Goal: Information Seeking & Learning: Compare options

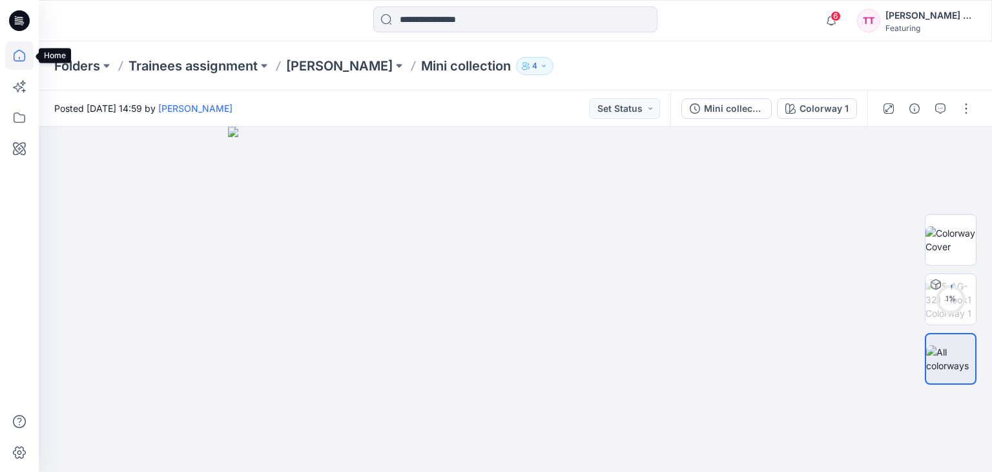
click at [26, 59] on icon at bounding box center [19, 55] width 28 height 28
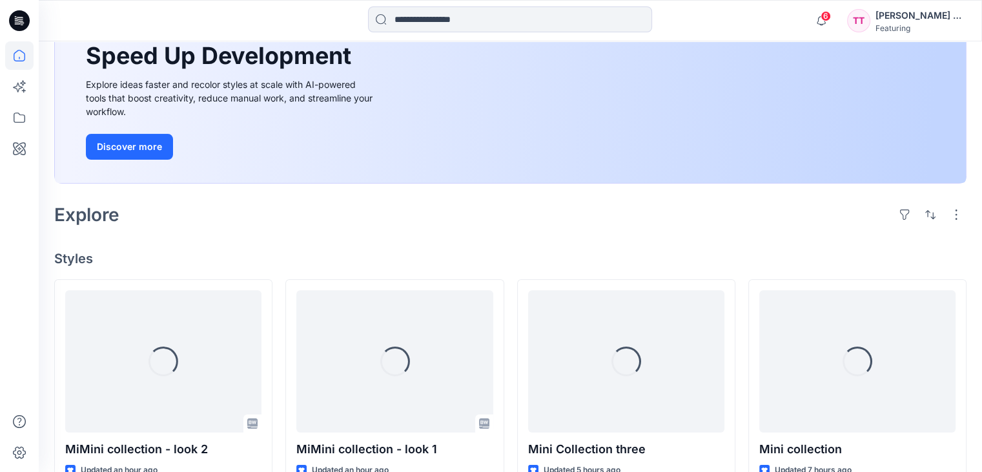
scroll to position [258, 0]
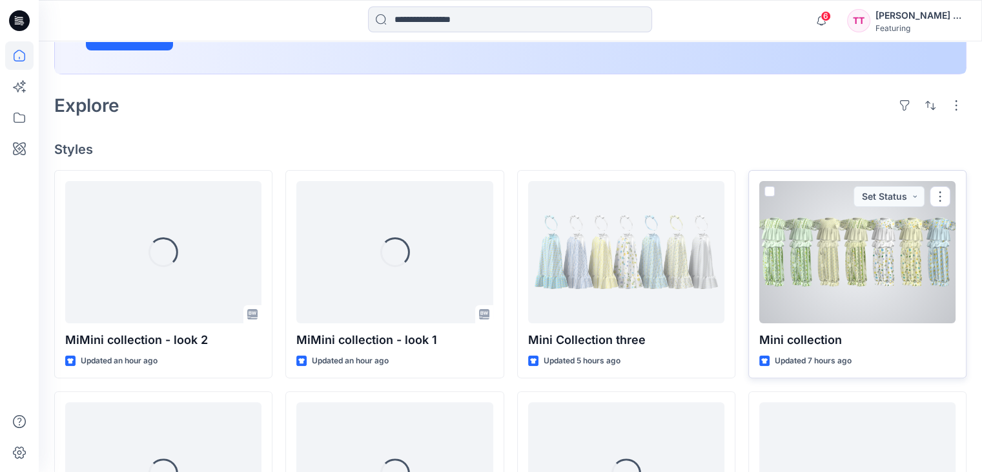
click at [861, 304] on div at bounding box center [858, 252] width 196 height 142
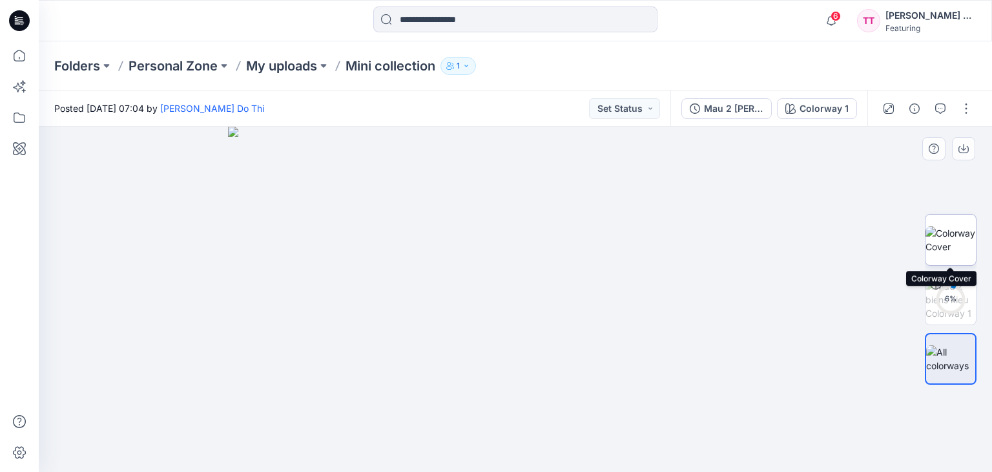
click at [952, 244] on img at bounding box center [951, 239] width 50 height 27
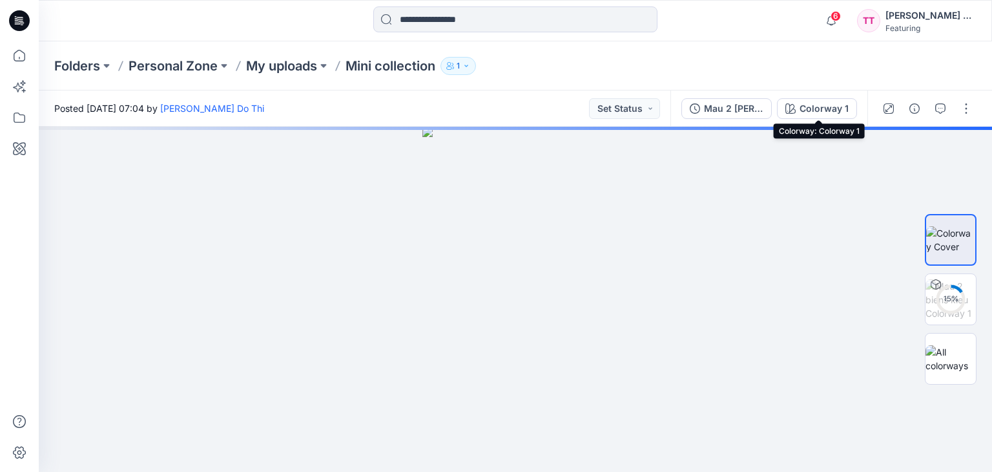
click at [816, 107] on div "Colorway 1" at bounding box center [824, 108] width 49 height 14
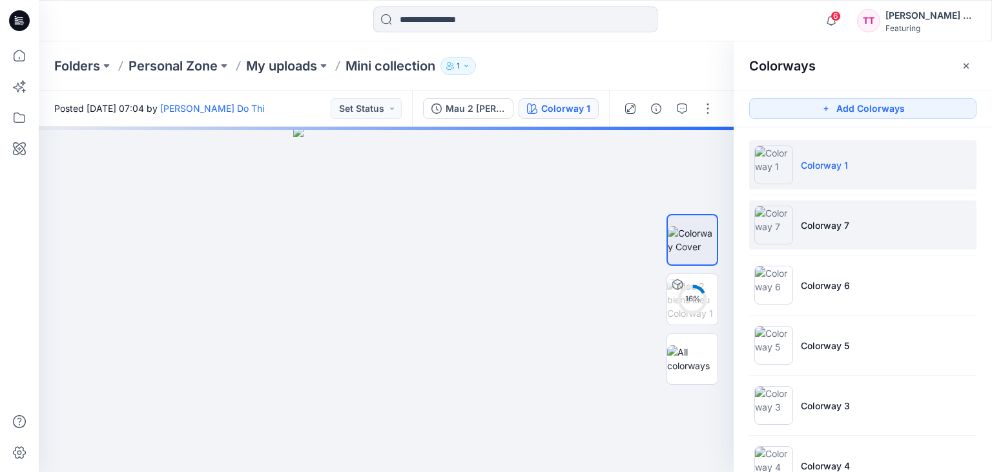
click at [829, 227] on p "Colorway 7" at bounding box center [825, 225] width 48 height 14
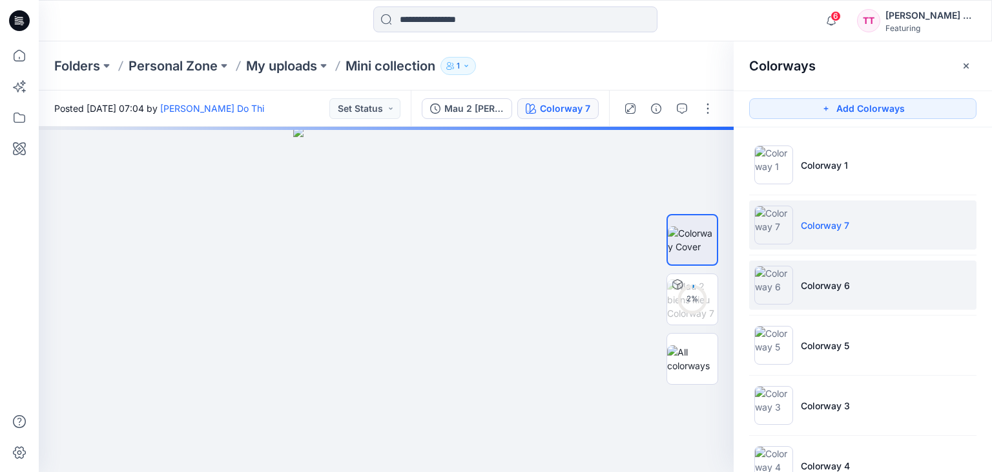
click at [819, 288] on p "Colorway 6" at bounding box center [825, 285] width 49 height 14
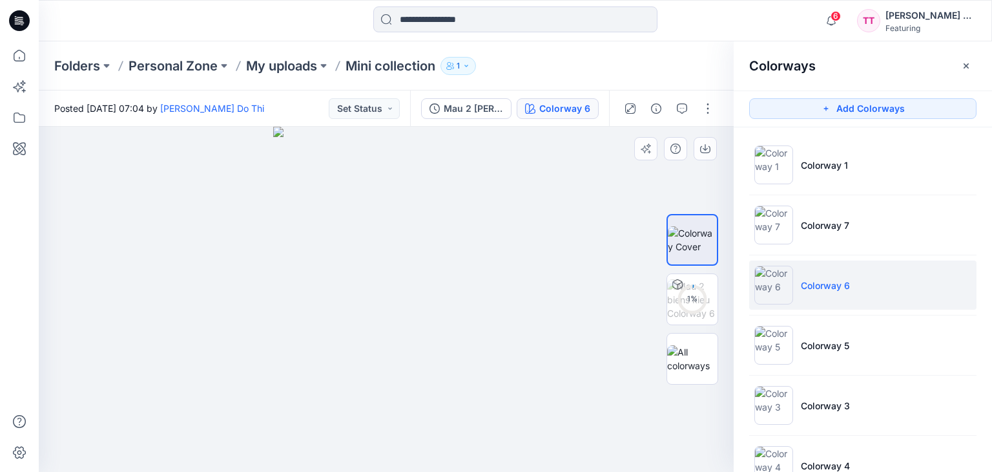
drag, startPoint x: 431, startPoint y: 178, endPoint x: 435, endPoint y: 210, distance: 32.5
click at [411, 234] on img at bounding box center [386, 299] width 226 height 345
click at [468, 197] on img at bounding box center [386, 291] width 347 height 360
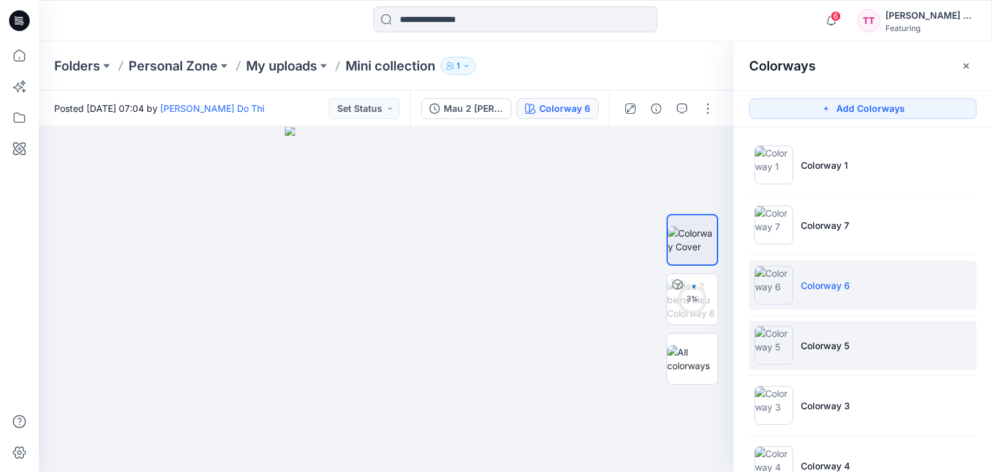
click at [804, 353] on li "Colorway 5" at bounding box center [862, 344] width 227 height 49
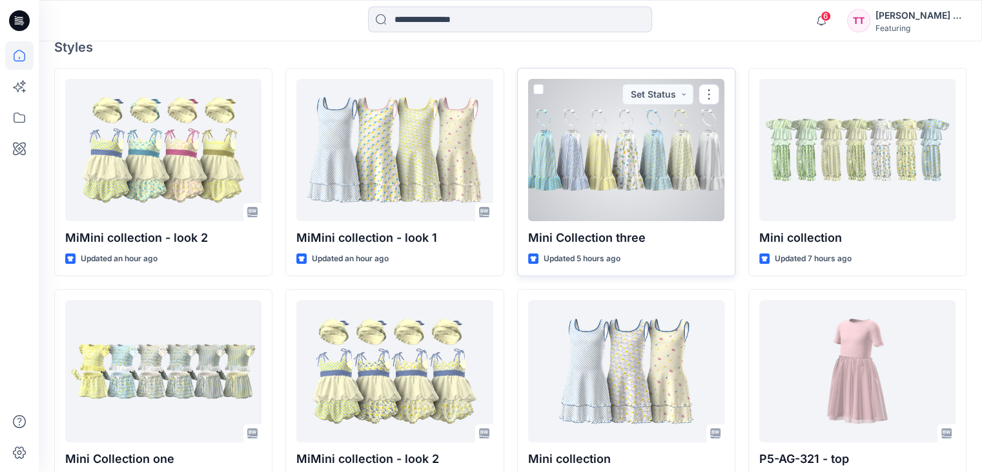
scroll to position [388, 0]
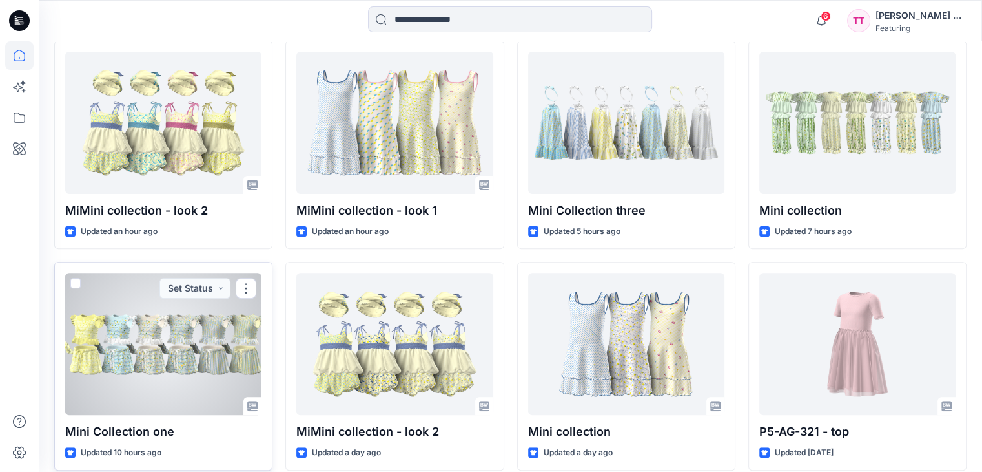
click at [204, 356] on div at bounding box center [163, 344] width 196 height 142
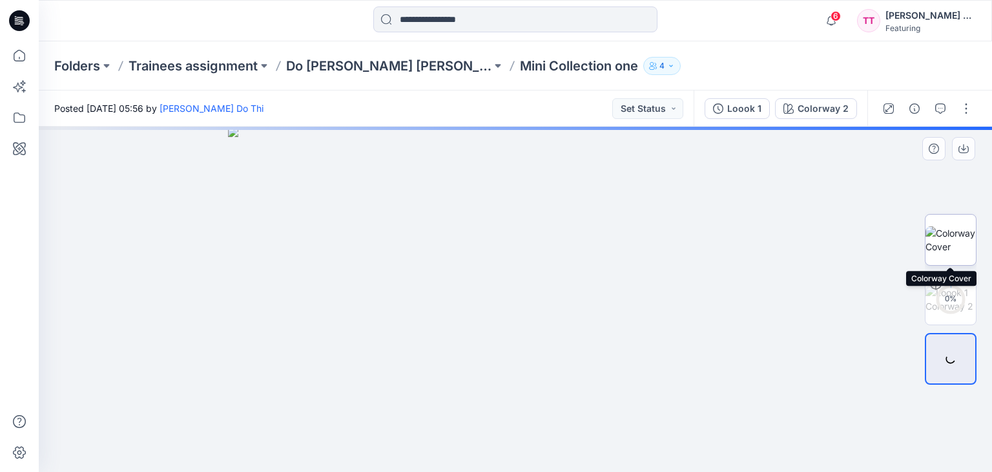
click at [956, 240] on img at bounding box center [951, 239] width 50 height 27
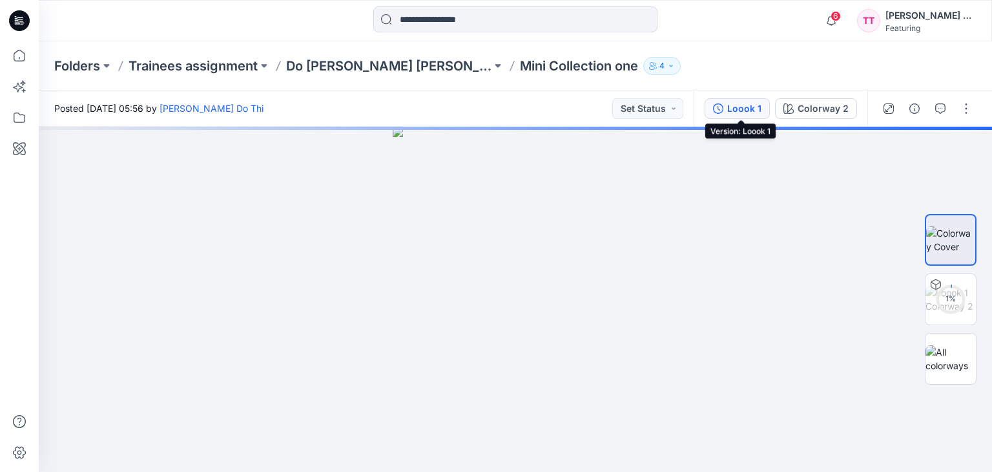
click at [744, 104] on div "Loook 1" at bounding box center [744, 108] width 34 height 14
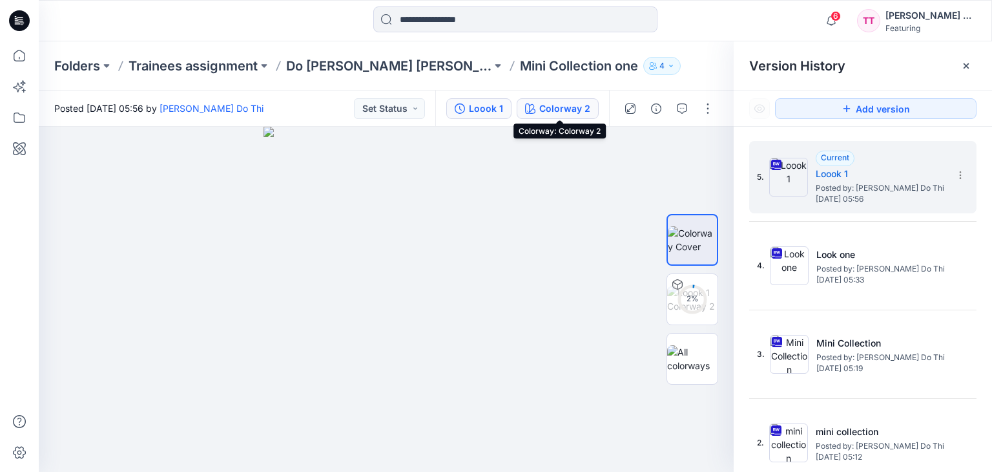
click at [541, 112] on div "Colorway 2" at bounding box center [564, 108] width 51 height 14
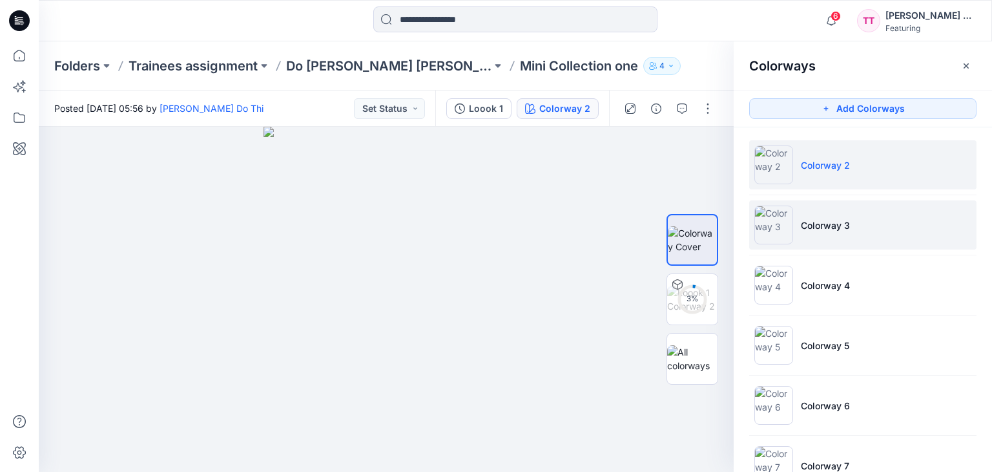
click at [835, 236] on li "Colorway 3" at bounding box center [862, 224] width 227 height 49
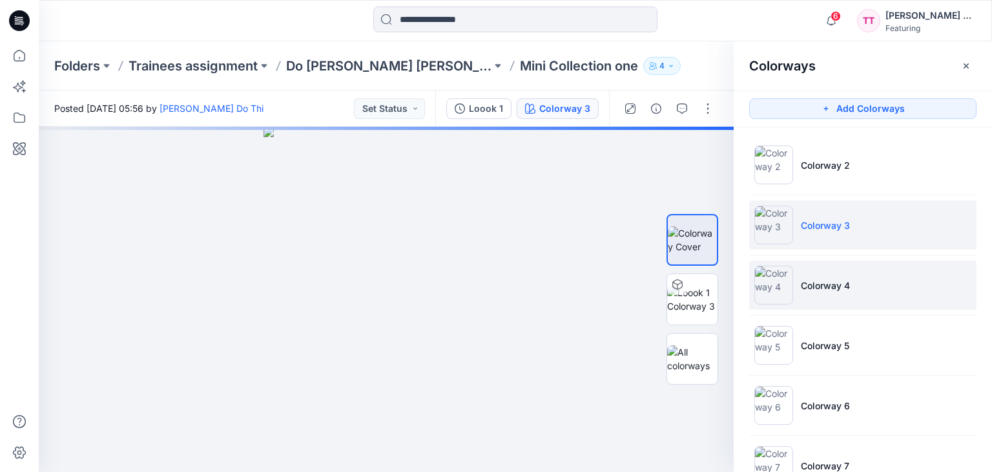
scroll to position [5, 0]
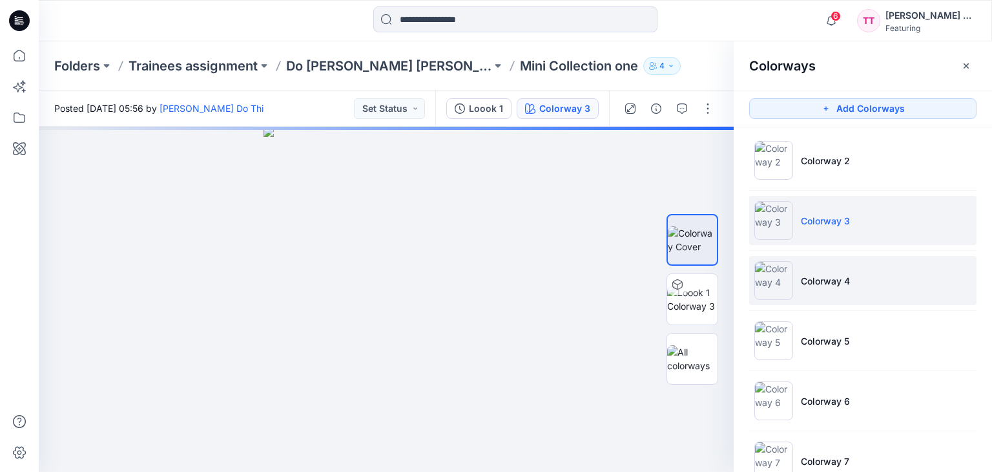
click at [870, 299] on li "Colorway 4" at bounding box center [862, 280] width 227 height 49
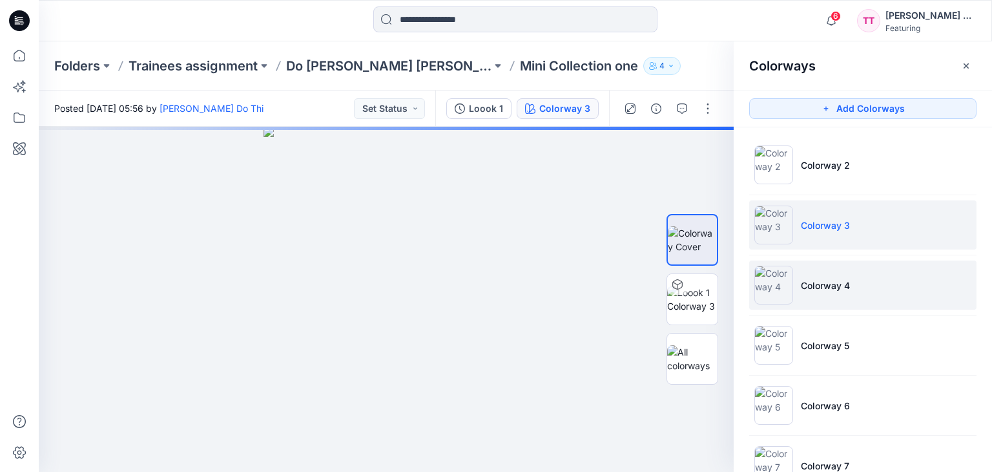
click at [870, 299] on li "Colorway 4" at bounding box center [862, 284] width 227 height 49
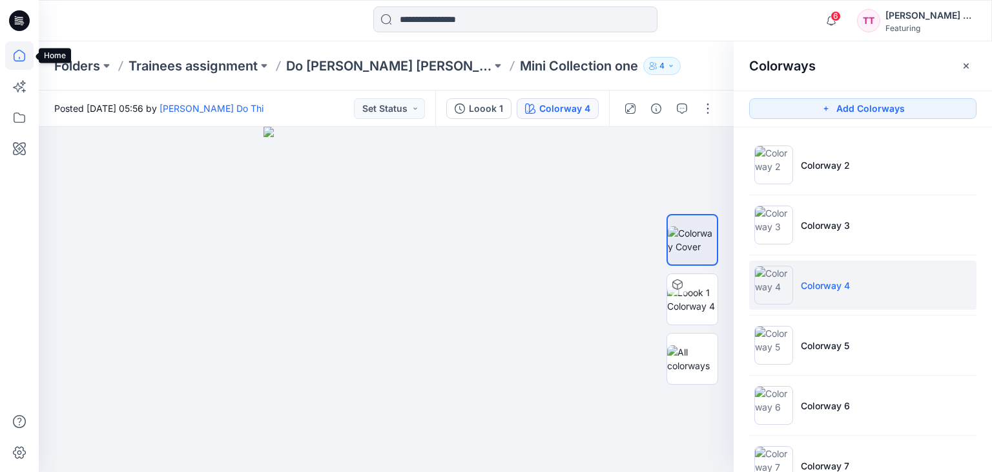
click at [21, 48] on icon at bounding box center [19, 55] width 28 height 28
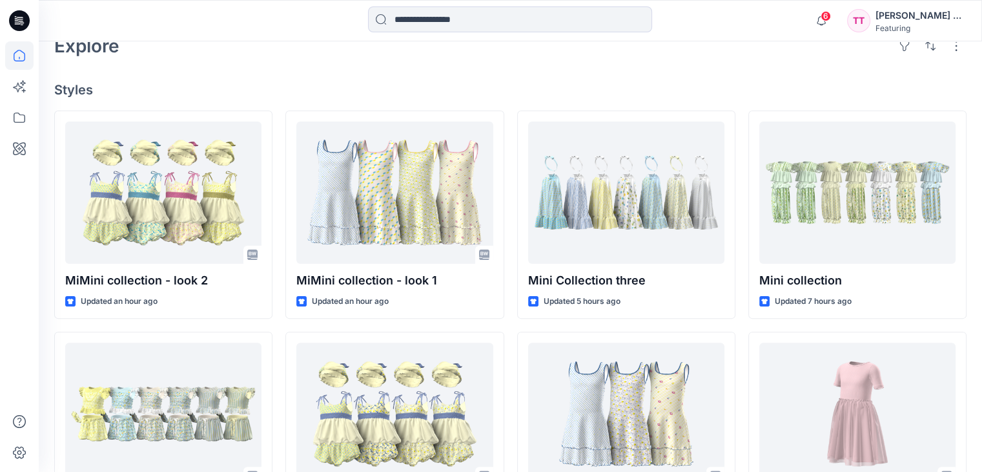
scroll to position [323, 0]
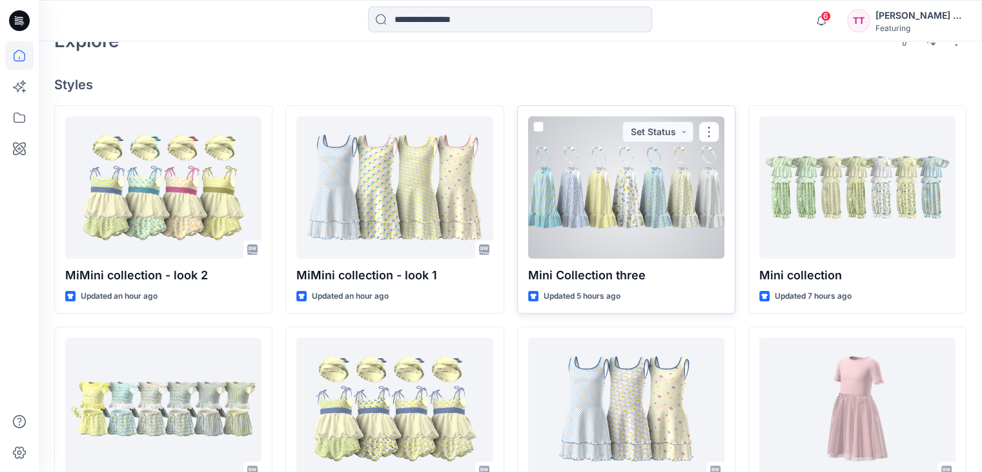
click at [658, 215] on div at bounding box center [626, 187] width 196 height 142
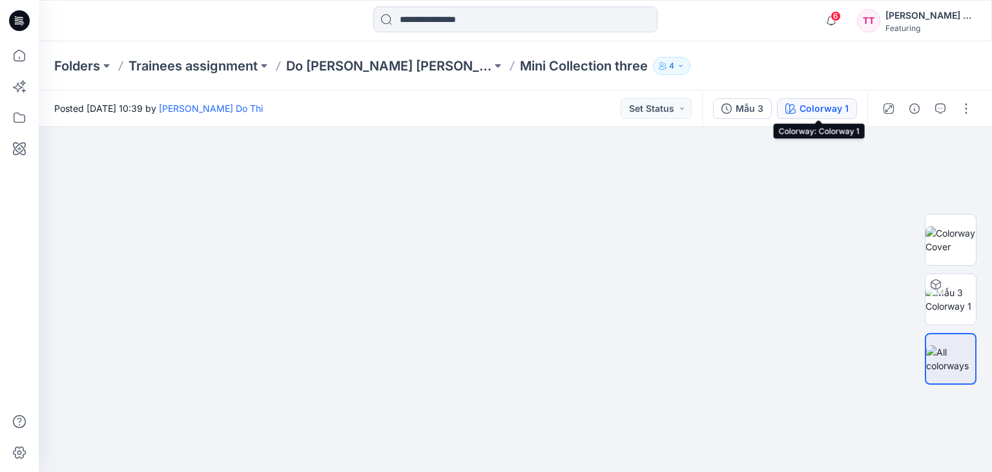
click at [828, 112] on div "Colorway 1" at bounding box center [824, 108] width 49 height 14
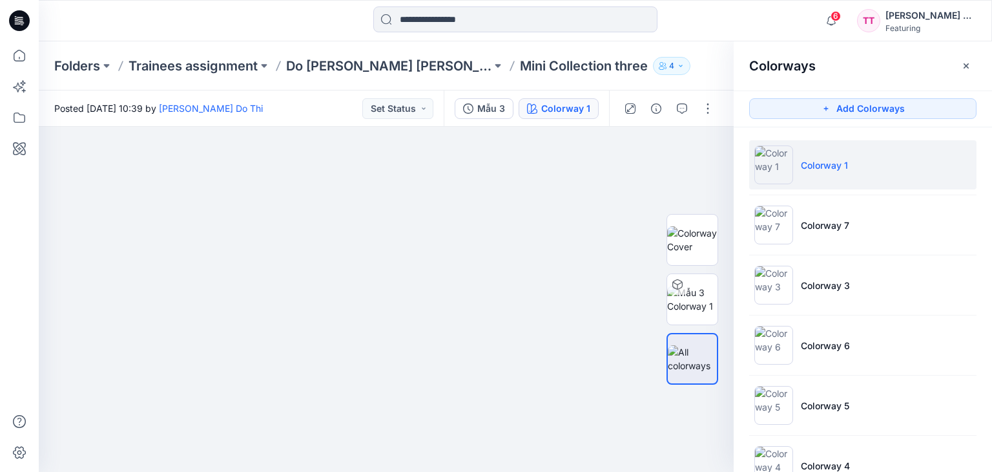
click at [782, 174] on img at bounding box center [773, 164] width 39 height 39
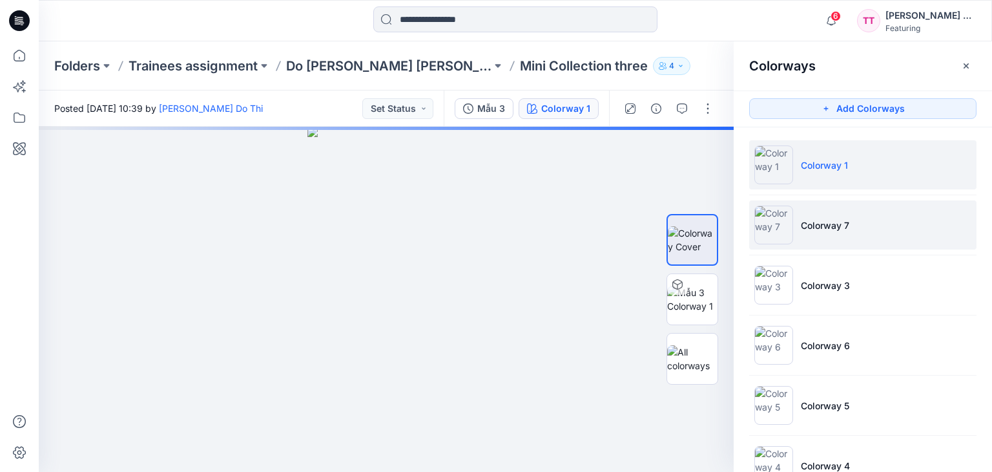
click at [776, 232] on img at bounding box center [773, 224] width 39 height 39
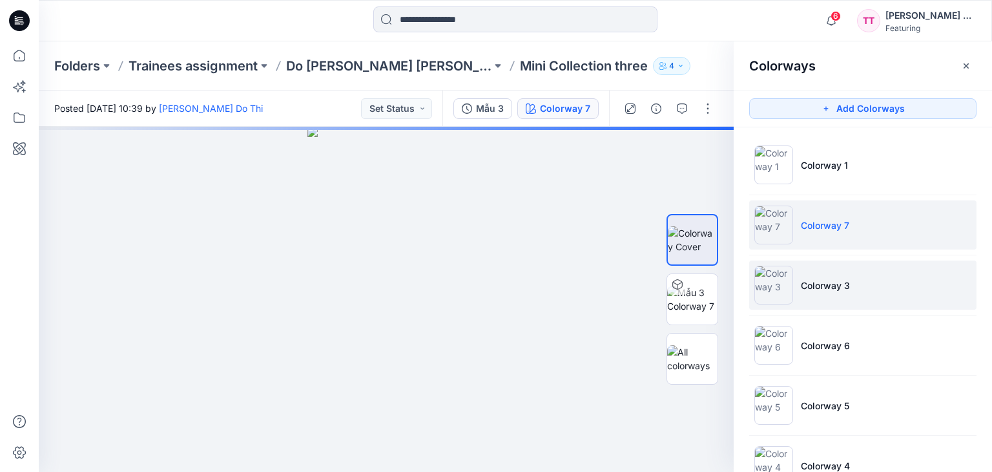
click at [776, 282] on img at bounding box center [773, 284] width 39 height 39
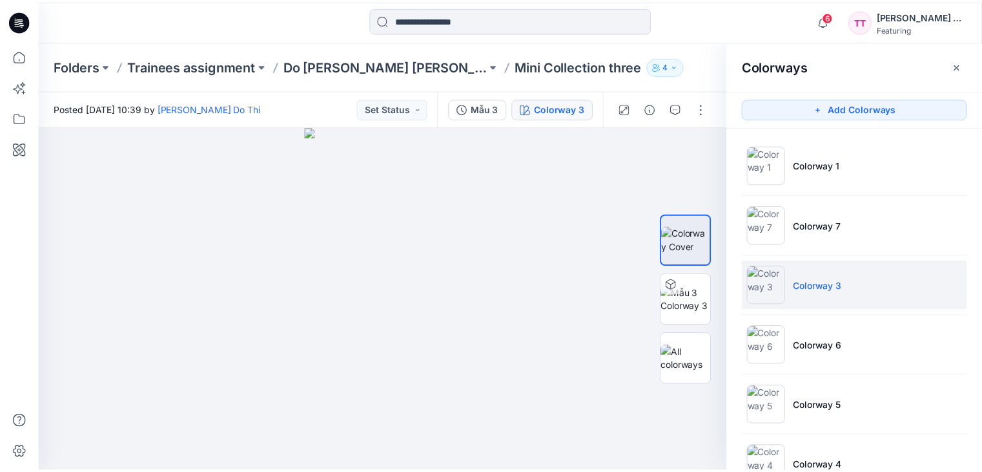
scroll to position [323, 0]
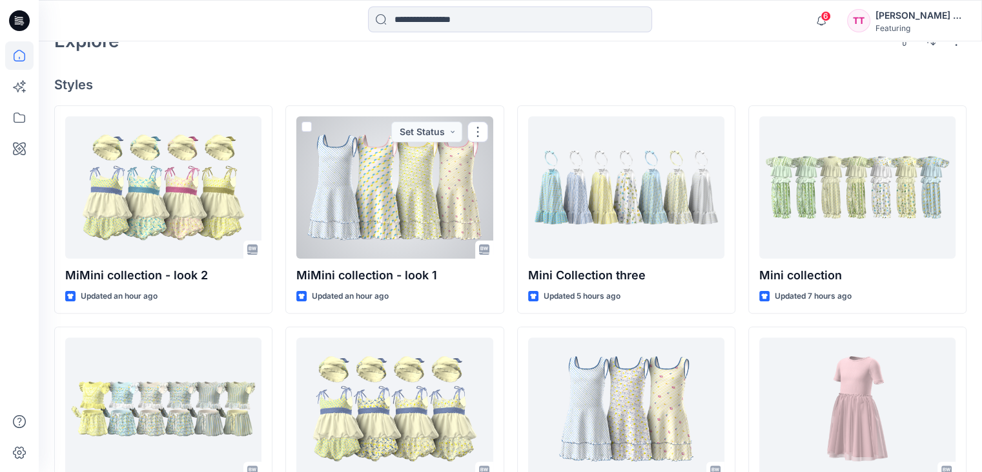
click at [416, 213] on div at bounding box center [394, 187] width 196 height 142
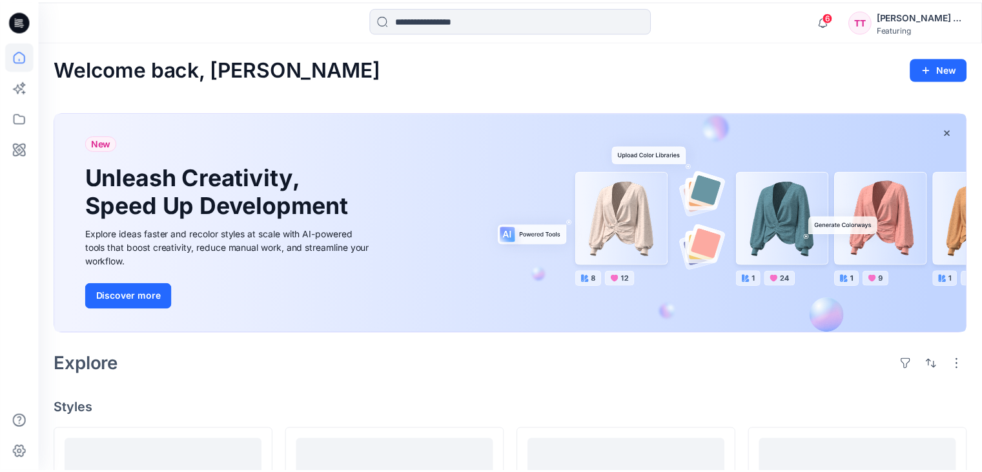
scroll to position [323, 0]
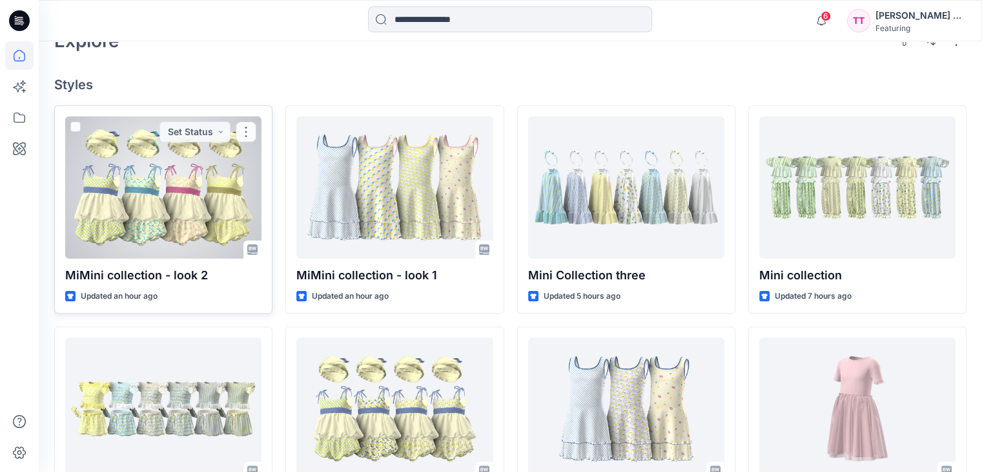
click at [150, 183] on div at bounding box center [163, 187] width 196 height 142
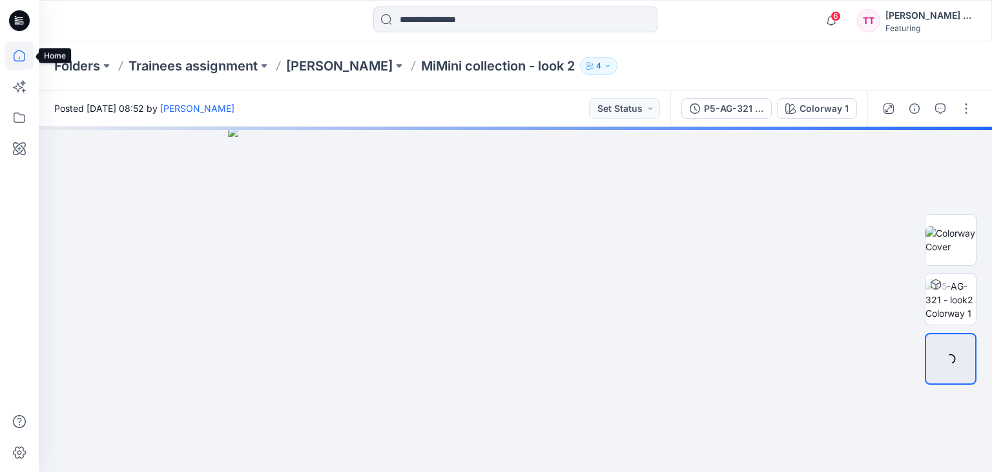
click at [21, 55] on icon at bounding box center [19, 55] width 28 height 28
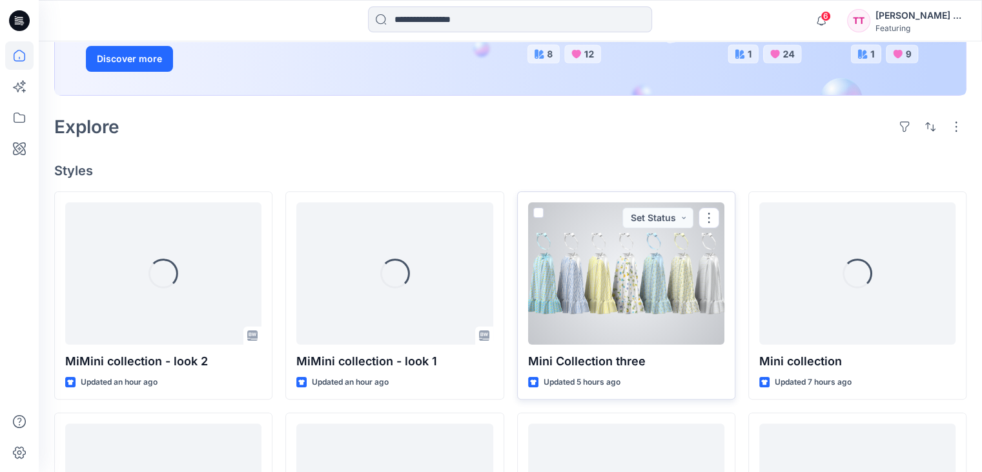
scroll to position [323, 0]
